Goal: Communication & Community: Answer question/provide support

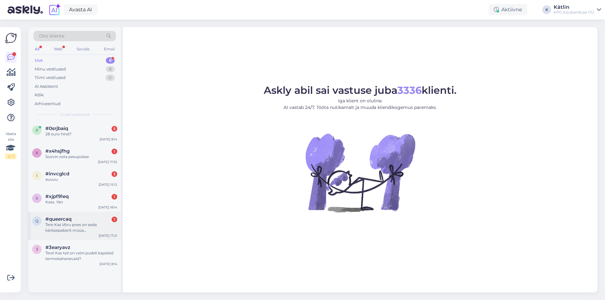
click at [75, 231] on div "Tere Kas Võru poes on seda kärbsepaberit müüa [PERSON_NAME] ?" at bounding box center [81, 227] width 72 height 11
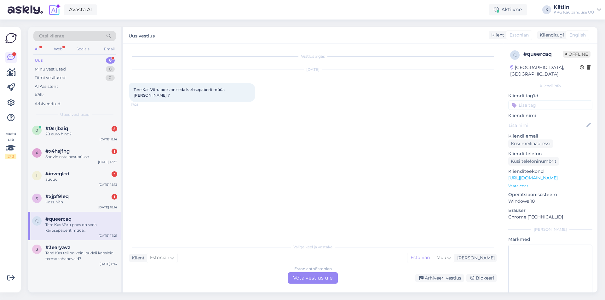
click at [321, 276] on div "Estonian to Estonian Võta vestlus üle" at bounding box center [313, 278] width 50 height 11
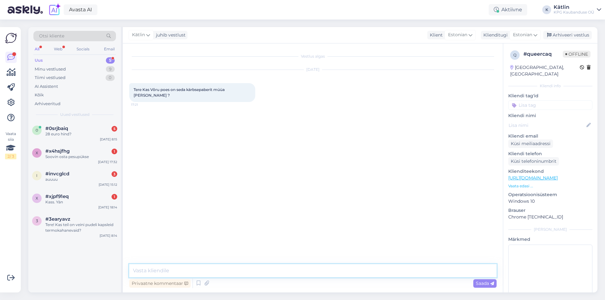
click at [273, 275] on textarea at bounding box center [313, 271] width 368 height 13
paste textarea "5552 0528"
click at [265, 267] on textarea "Tere! Loodan, et saite juba oma küsimusele vastuse. Võru kaupluse number on 555…" at bounding box center [313, 271] width 368 height 13
type textarea "Tere! Loodan, et saite juba oma küsimusele vastuse. Kuid Võru kaupluse number o…"
click at [263, 271] on textarea "Tere! Loodan, et saite juba oma küsimusele vastuse. Kuid Võru kaupluse number o…" at bounding box center [313, 271] width 368 height 13
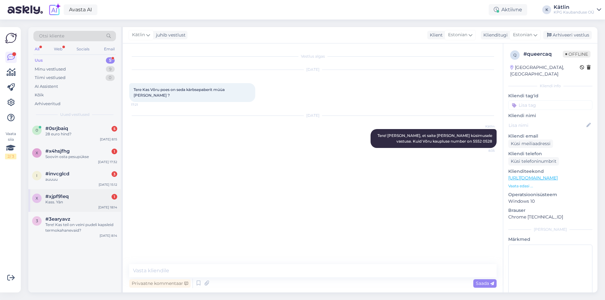
click at [86, 207] on div "x #xjpf91eq 1 Kass. Yän Oct 11 18:14" at bounding box center [74, 200] width 93 height 23
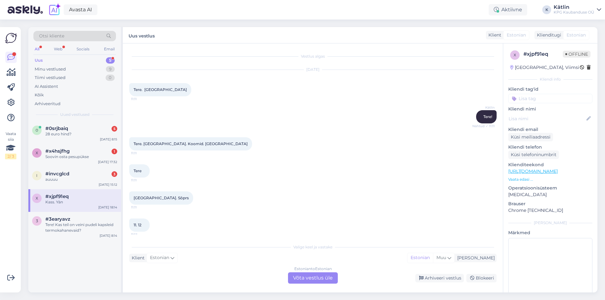
scroll to position [71, 0]
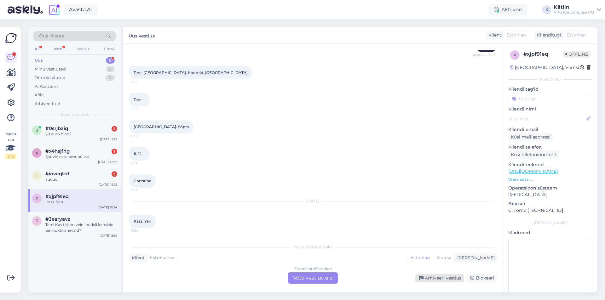
click at [440, 279] on div "Arhiveeri vestlus" at bounding box center [440, 278] width 49 height 9
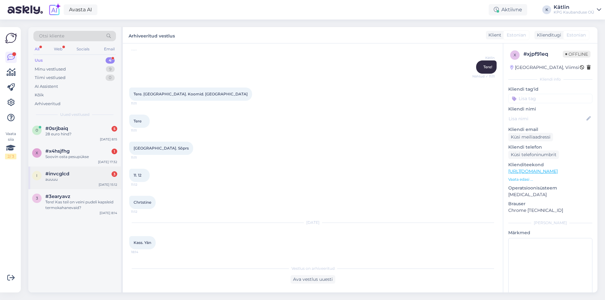
click at [58, 178] on div "auuuu" at bounding box center [81, 180] width 72 height 6
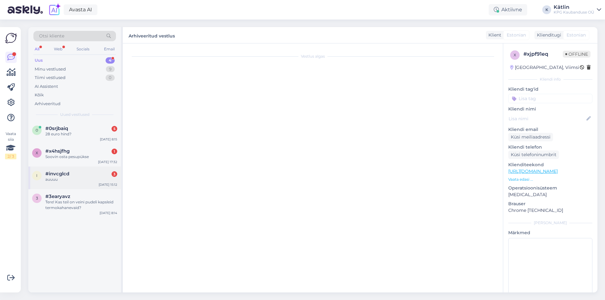
scroll to position [0, 0]
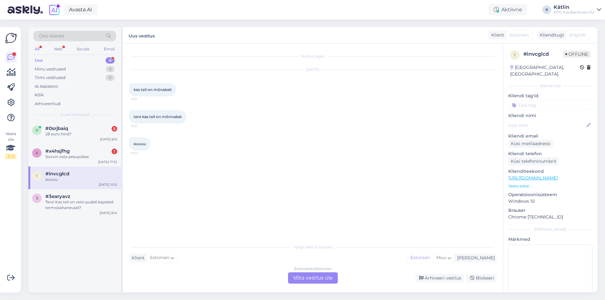
click at [300, 280] on div "Estonian to Estonian Võta vestlus üle" at bounding box center [313, 278] width 50 height 11
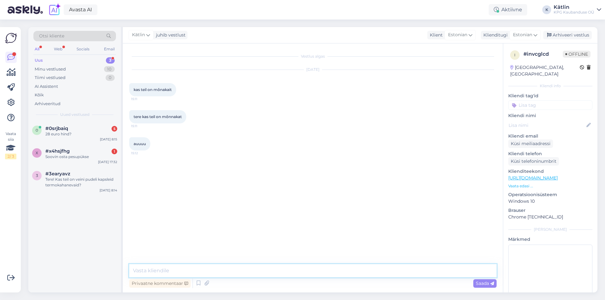
click at [278, 272] on textarea at bounding box center [313, 271] width 368 height 13
paste textarea "https://pood.magaziin.ee/?s=tekk-pusa&post_type=product&type_aws=true"
type textarea "Tere! https://pood.magaziin.ee/?s=tekk-pusa&post_type=product&type_aws=true"
click at [70, 159] on div "Soovin osta pesupükse" at bounding box center [81, 157] width 72 height 6
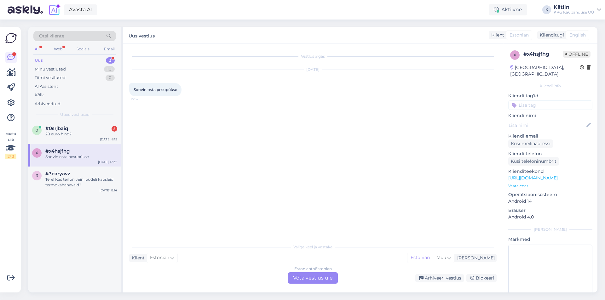
click at [303, 275] on div "Estonian to Estonian Võta vestlus üle" at bounding box center [313, 278] width 50 height 11
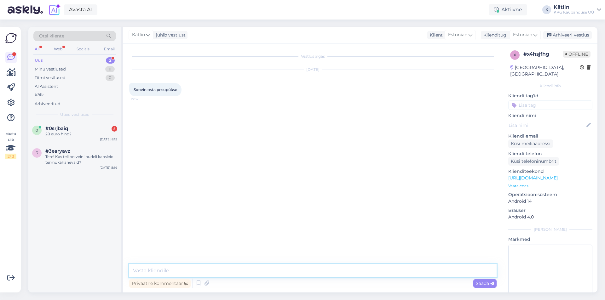
click at [301, 269] on textarea at bounding box center [313, 271] width 368 height 13
type textarea "Tere! Valik on olemas e-poes: Riided - alamkategooria kas naiste või meeste pesu"
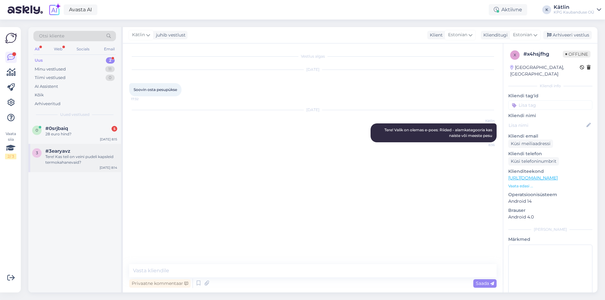
click at [66, 144] on div "3 #3earyavz Tere! Kas teil on veini pudeli kapsleid termokahanevaid? Sep 26 8:14" at bounding box center [74, 158] width 93 height 28
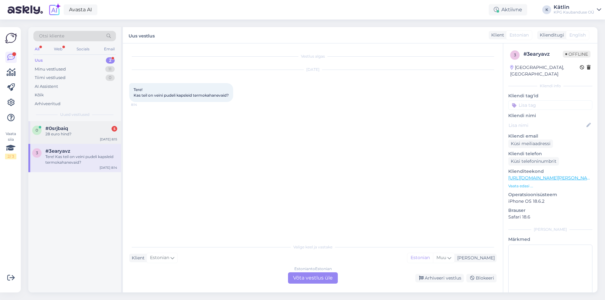
click at [69, 131] on div "#0srjbaiq 5" at bounding box center [81, 129] width 72 height 6
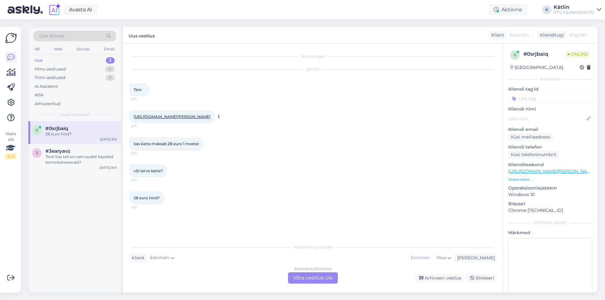
click at [201, 115] on link "[URL][DOMAIN_NAME][PERSON_NAME]" at bounding box center [172, 116] width 77 height 5
click at [303, 277] on div "Estonian to Estonian Võta vestlus üle" at bounding box center [313, 278] width 50 height 11
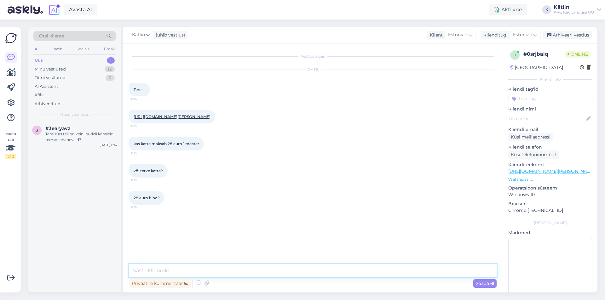
click at [302, 272] on textarea at bounding box center [313, 271] width 368 height 13
type textarea "Tere! See on terve katte hind."
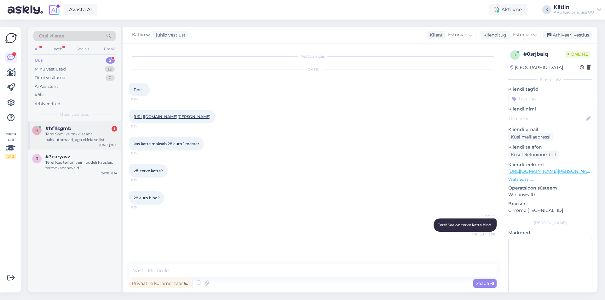
click at [68, 140] on div "Tere! Sooviks pakki saada pakiautomaati, aga ei leia sellist võimalust. Kas ong…" at bounding box center [81, 136] width 72 height 11
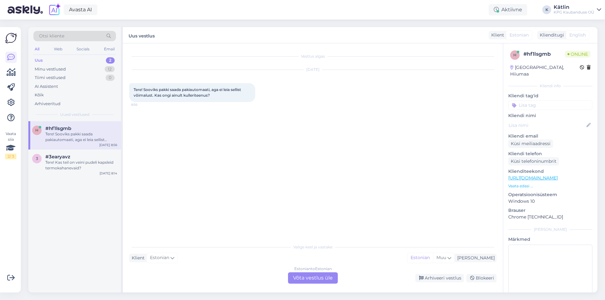
click at [311, 276] on div "Estonian to Estonian Võta vestlus üle" at bounding box center [313, 278] width 50 height 11
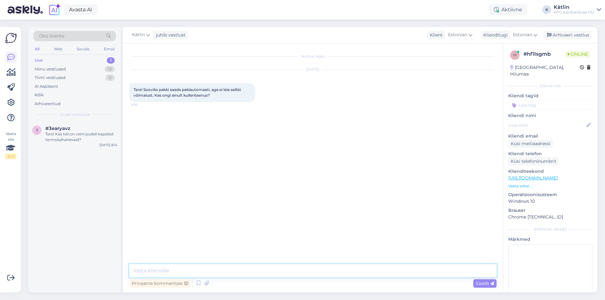
click at [187, 277] on textarea at bounding box center [313, 271] width 368 height 13
type textarea "Tere! See tähendab, et teil on ostukorvis toode, mis ei mahu pakiautomaati."
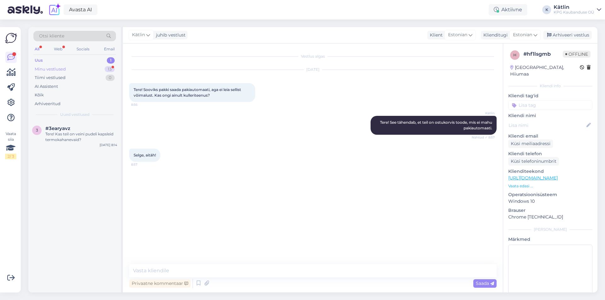
click at [64, 68] on div "Minu vestlused" at bounding box center [50, 69] width 31 height 6
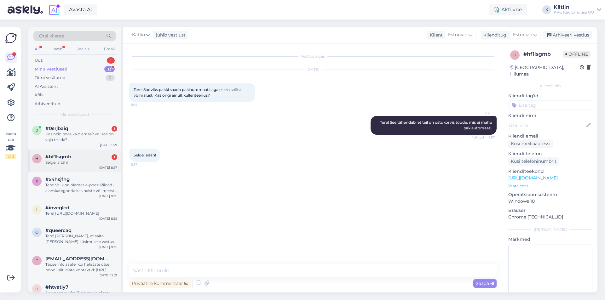
click at [72, 157] on div "#hf1lsgmb 1" at bounding box center [81, 157] width 72 height 6
click at [69, 136] on div "Kas neid poes ka olemas? või see on vaja tellida?" at bounding box center [81, 136] width 72 height 11
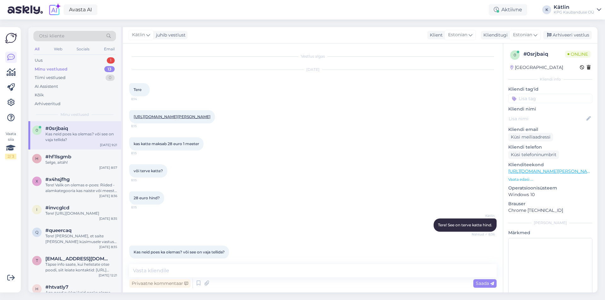
scroll to position [7, 0]
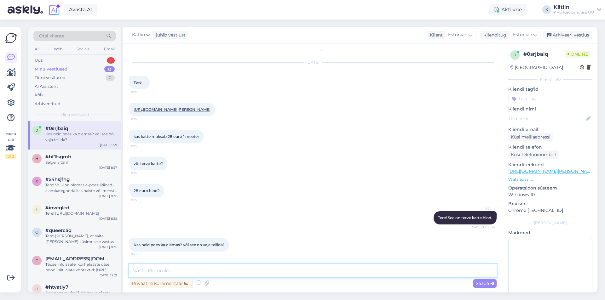
click at [183, 273] on textarea at bounding box center [313, 271] width 368 height 13
type textarea "Millises poes?"
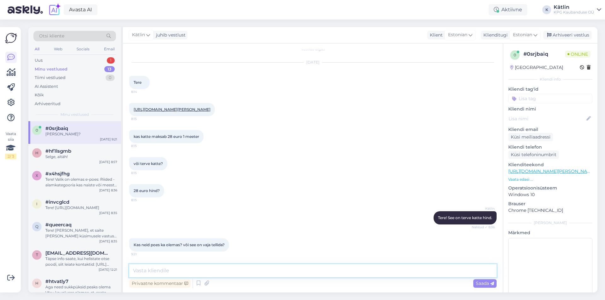
scroll to position [34, 0]
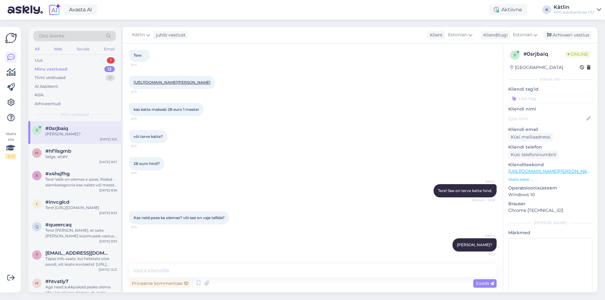
click at [563, 171] on link "[URL][DOMAIN_NAME][PERSON_NAME]" at bounding box center [552, 172] width 87 height 6
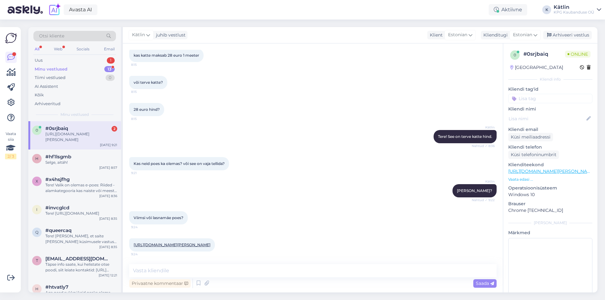
scroll to position [116, 0]
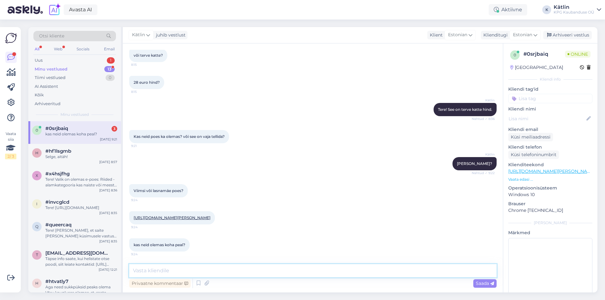
click at [166, 270] on textarea at bounding box center [313, 271] width 368 height 13
type textarea "Jah, mõlemas kaupluses peaks olema saadaval."
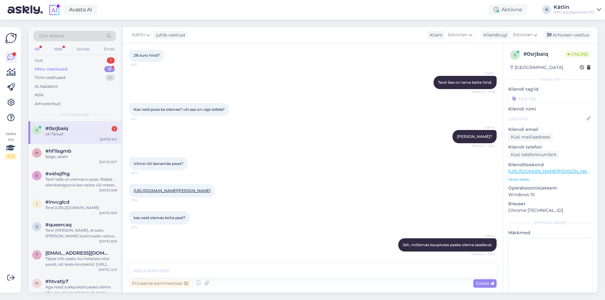
scroll to position [170, 0]
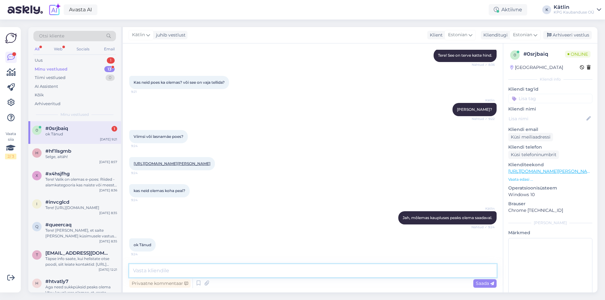
click at [162, 270] on textarea at bounding box center [313, 271] width 368 height 13
click at [44, 62] on div "Uus 1" at bounding box center [74, 60] width 83 height 9
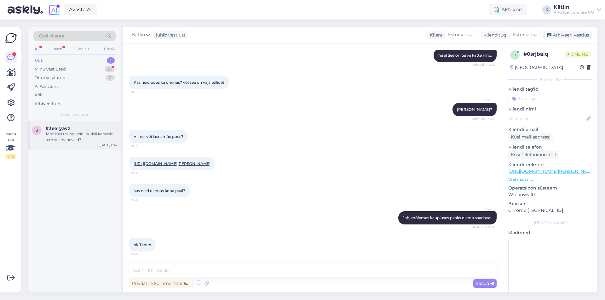
click at [109, 134] on div "Tere! Kas teil on veini pudeli kapsleid termokahanevaid?" at bounding box center [81, 136] width 72 height 11
